Goal: Find specific page/section: Find specific page/section

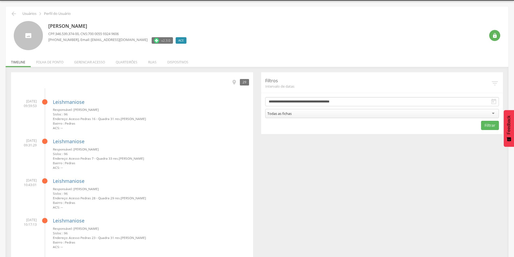
scroll to position [3, 0]
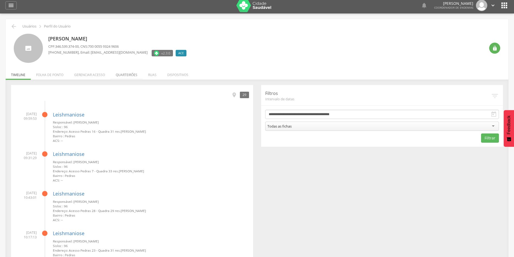
click at [128, 73] on li "Quarteirões" at bounding box center [126, 73] width 32 height 13
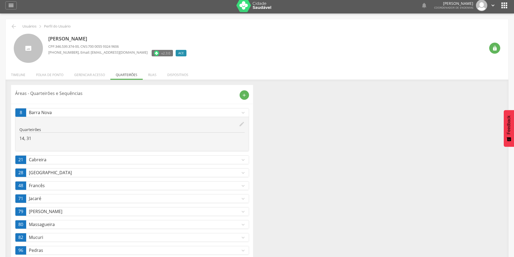
click at [241, 110] on icon "expand_more" at bounding box center [243, 113] width 6 height 6
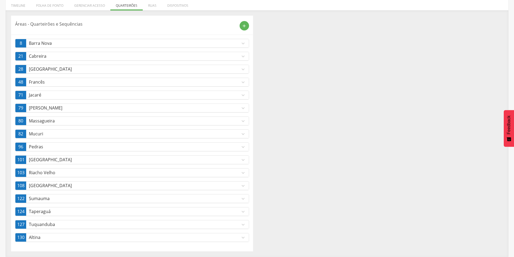
scroll to position [0, 0]
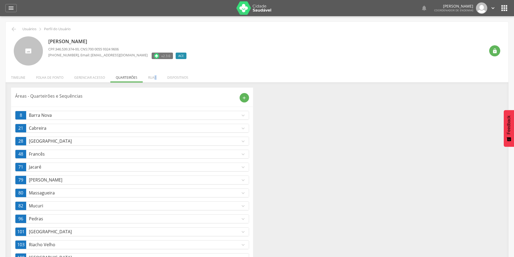
click at [155, 79] on li "Ruas" at bounding box center [152, 76] width 19 height 13
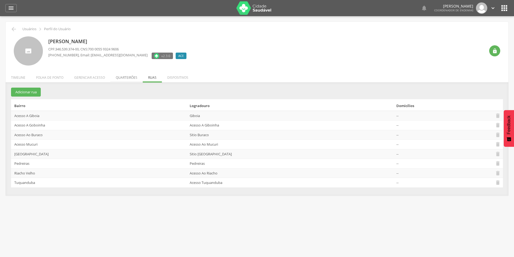
click at [123, 78] on li "Quarteirões" at bounding box center [126, 76] width 32 height 13
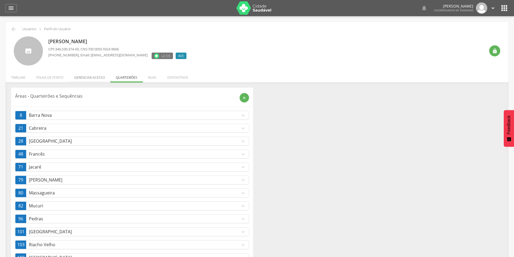
click at [99, 78] on li "Gerenciar acesso" at bounding box center [90, 76] width 42 height 13
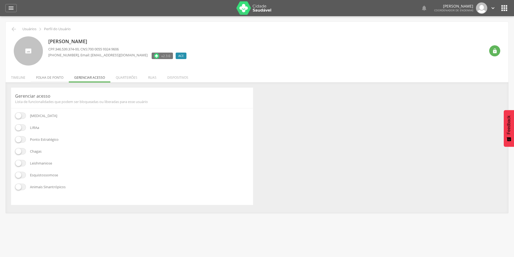
click at [60, 80] on li "Folha de ponto" at bounding box center [50, 76] width 38 height 13
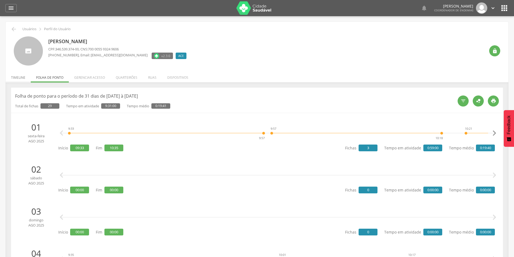
click at [22, 79] on li "Timeline" at bounding box center [18, 76] width 25 height 13
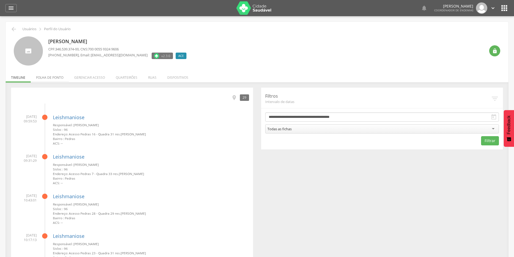
click at [48, 78] on li "Folha de ponto" at bounding box center [50, 76] width 38 height 13
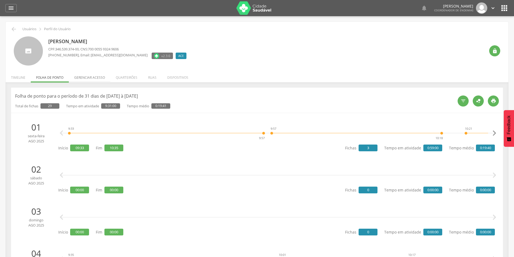
click at [89, 77] on li "Gerenciar acesso" at bounding box center [90, 76] width 42 height 13
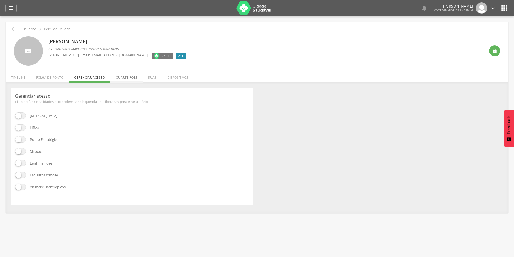
click at [125, 76] on li "Quarteirões" at bounding box center [126, 76] width 32 height 13
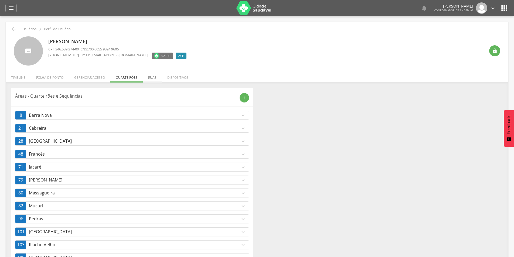
click at [152, 76] on li "Ruas" at bounding box center [152, 76] width 19 height 13
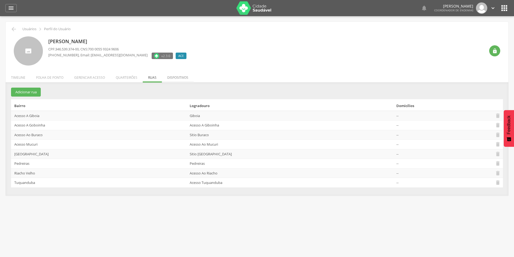
click at [175, 76] on li "Dispositivos" at bounding box center [178, 76] width 32 height 13
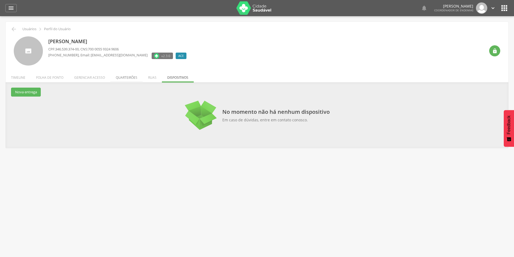
click at [127, 77] on li "Quarteirões" at bounding box center [126, 76] width 32 height 13
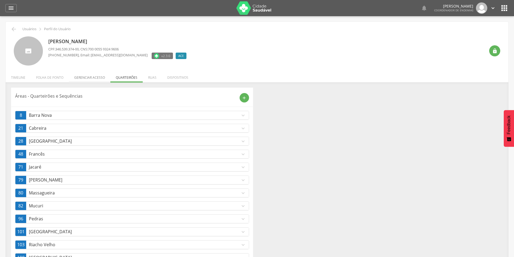
click at [103, 77] on li "Gerenciar acesso" at bounding box center [90, 76] width 42 height 13
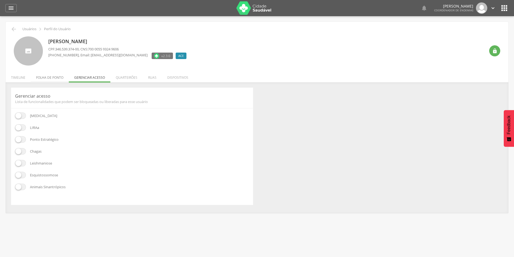
click at [54, 75] on li "Folha de ponto" at bounding box center [50, 76] width 38 height 13
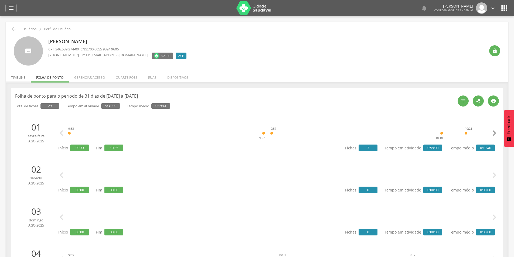
click at [22, 78] on li "Timeline" at bounding box center [18, 76] width 25 height 13
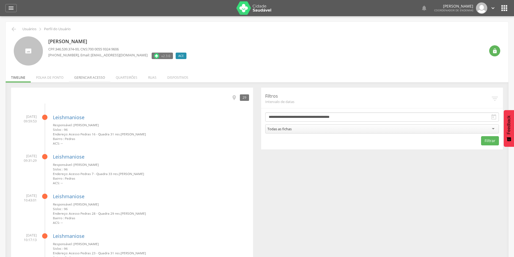
click at [98, 78] on li "Gerenciar acesso" at bounding box center [90, 76] width 42 height 13
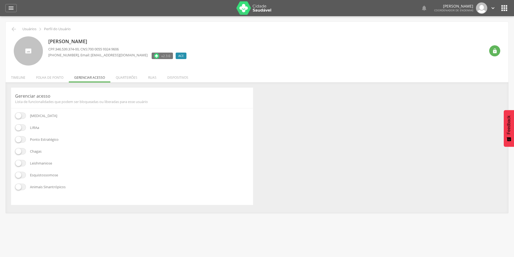
click at [121, 77] on li "Quarteirões" at bounding box center [126, 76] width 32 height 13
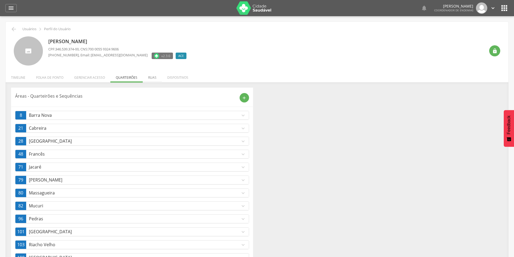
click at [148, 77] on li "Ruas" at bounding box center [152, 76] width 19 height 13
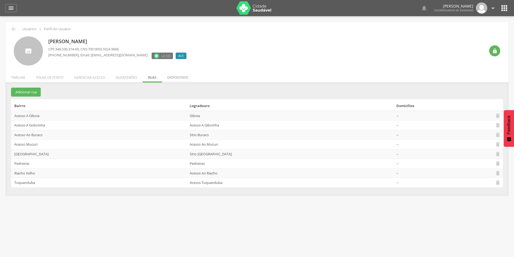
click at [168, 74] on li "Dispositivos" at bounding box center [178, 76] width 32 height 13
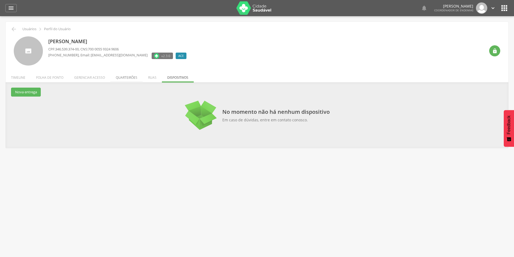
click at [115, 75] on li "Quarteirões" at bounding box center [126, 76] width 32 height 13
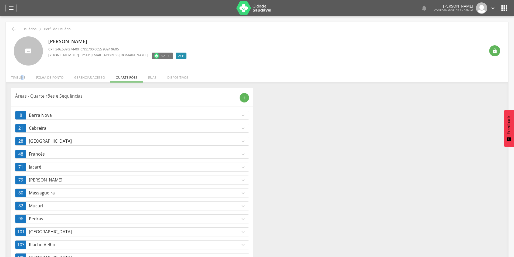
click at [22, 79] on li "Timeline" at bounding box center [18, 76] width 25 height 13
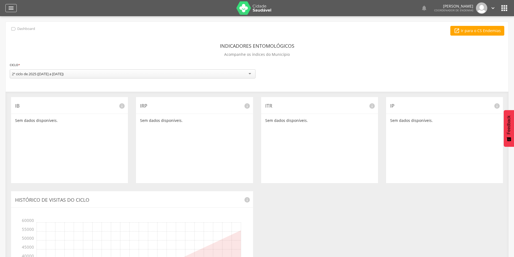
click at [11, 11] on icon "" at bounding box center [11, 8] width 6 height 6
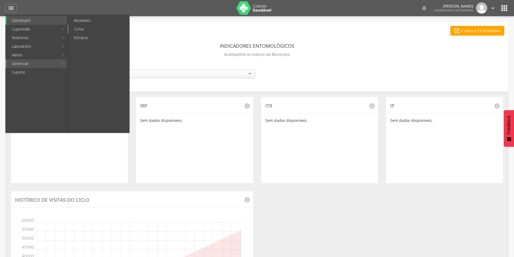
click at [85, 27] on link "Ciclos" at bounding box center [98, 29] width 61 height 9
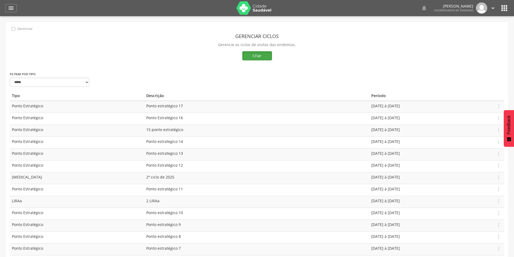
click at [250, 57] on button "Criar" at bounding box center [257, 55] width 30 height 9
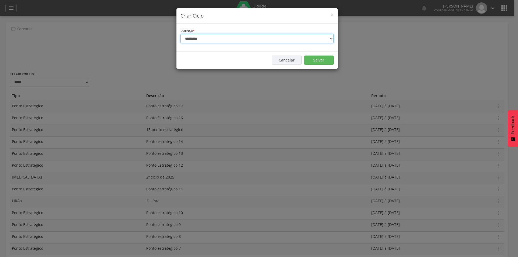
click at [194, 38] on select "**********" at bounding box center [256, 38] width 153 height 9
select select "*"
click at [180, 34] on select "**********" at bounding box center [256, 38] width 153 height 9
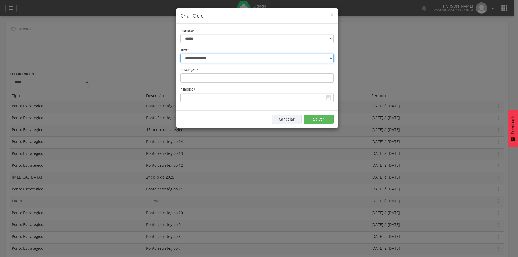
click at [196, 58] on select "**********" at bounding box center [256, 58] width 153 height 9
select select "*"
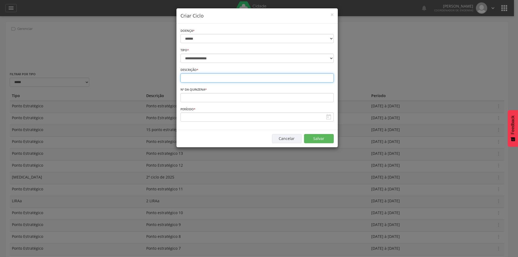
click at [198, 80] on input "text" at bounding box center [256, 77] width 153 height 9
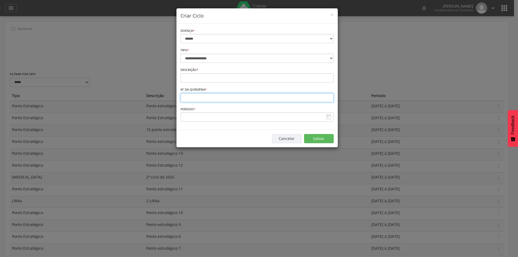
click at [201, 97] on input "number" at bounding box center [256, 97] width 153 height 9
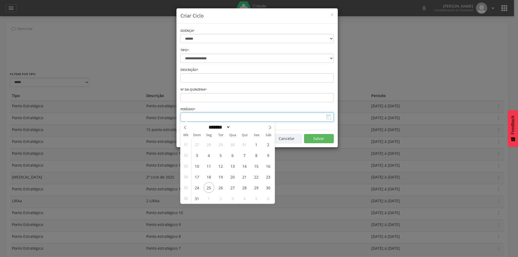
click at [194, 114] on input "text" at bounding box center [256, 116] width 153 height 9
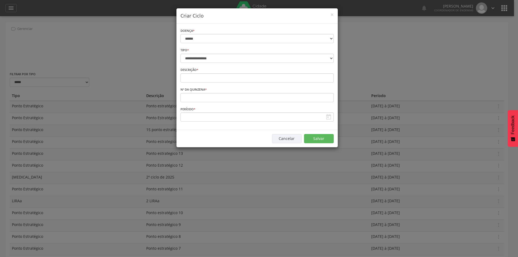
click at [155, 78] on div "**********" at bounding box center [259, 128] width 518 height 257
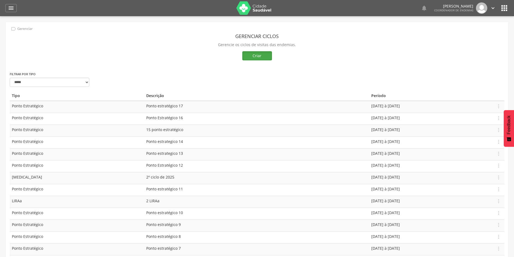
click at [258, 56] on button "Criar" at bounding box center [257, 55] width 30 height 9
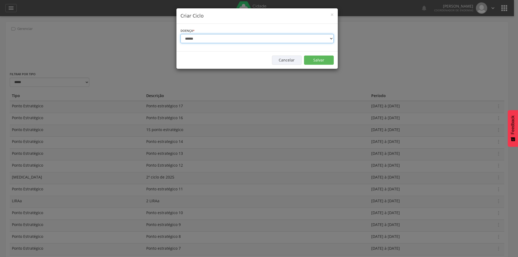
click at [211, 38] on select "**********" at bounding box center [256, 38] width 153 height 9
select select "*"
click at [180, 34] on select "**********" at bounding box center [256, 38] width 153 height 9
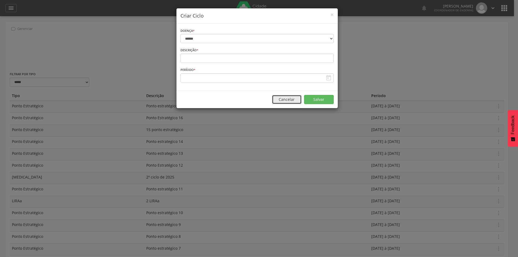
click at [290, 98] on button "Cancelar" at bounding box center [287, 99] width 30 height 9
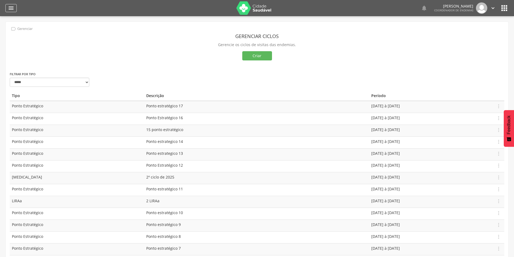
click at [11, 10] on icon "" at bounding box center [11, 8] width 6 height 6
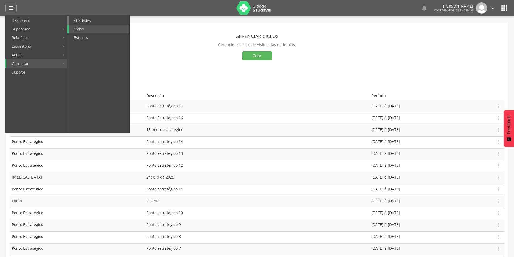
click at [78, 19] on link "Atividades" at bounding box center [98, 20] width 61 height 9
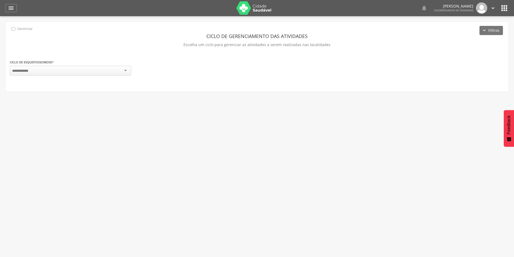
click at [106, 69] on div at bounding box center [70, 71] width 121 height 10
click at [116, 53] on div " Gerenciar Filtros Ciclo de gerenciamento das atividades Escolha um ciclo para…" at bounding box center [257, 57] width 502 height 70
click at [16, 8] on div "" at bounding box center [10, 8] width 11 height 8
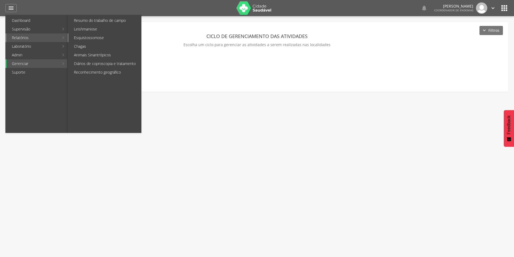
click at [78, 38] on link "Esquistossomose" at bounding box center [104, 37] width 73 height 9
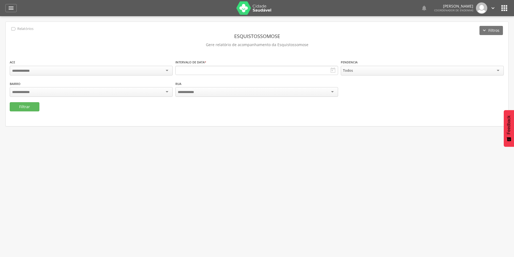
type input "**********"
click at [11, 5] on icon "" at bounding box center [11, 8] width 6 height 6
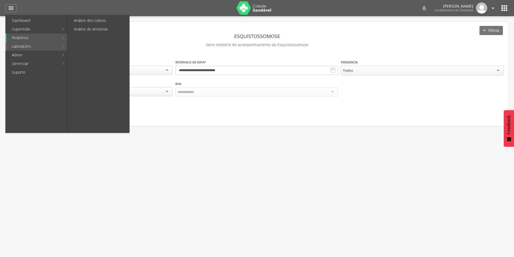
click at [29, 49] on link "Laboratório" at bounding box center [32, 46] width 53 height 9
click at [94, 27] on link "Análise de amostras" at bounding box center [98, 29] width 61 height 9
type input "**********"
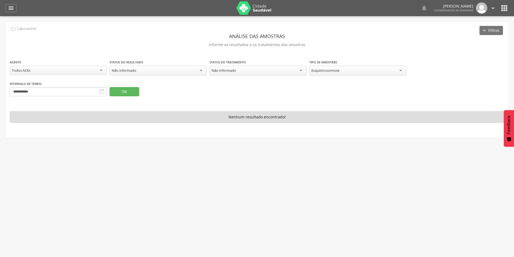
click at [492, 9] on icon "" at bounding box center [493, 8] width 6 height 6
click at [14, 5] on div "" at bounding box center [10, 8] width 11 height 8
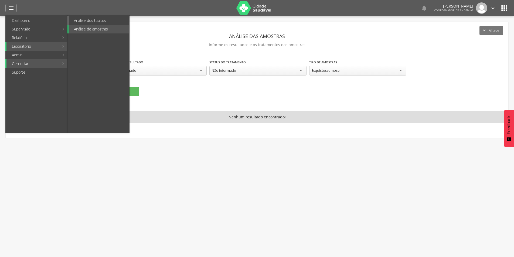
click at [90, 17] on link "Análise dos tubitos" at bounding box center [98, 20] width 61 height 9
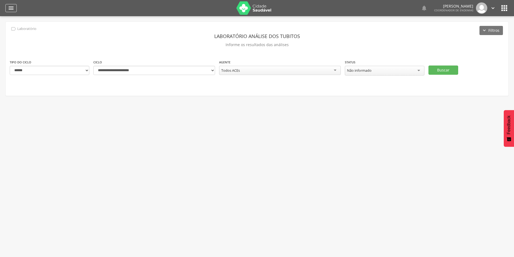
click at [9, 7] on icon "" at bounding box center [11, 8] width 6 height 6
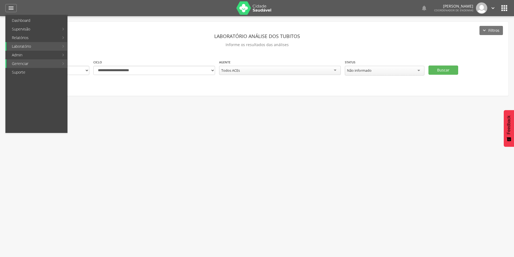
click at [492, 9] on icon "" at bounding box center [493, 8] width 6 height 6
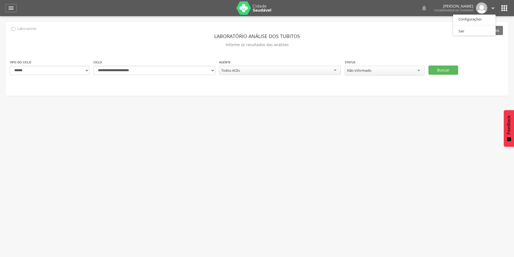
click at [447, 29] on div "**********" at bounding box center [257, 59] width 502 height 74
